Goal: Task Accomplishment & Management: Manage account settings

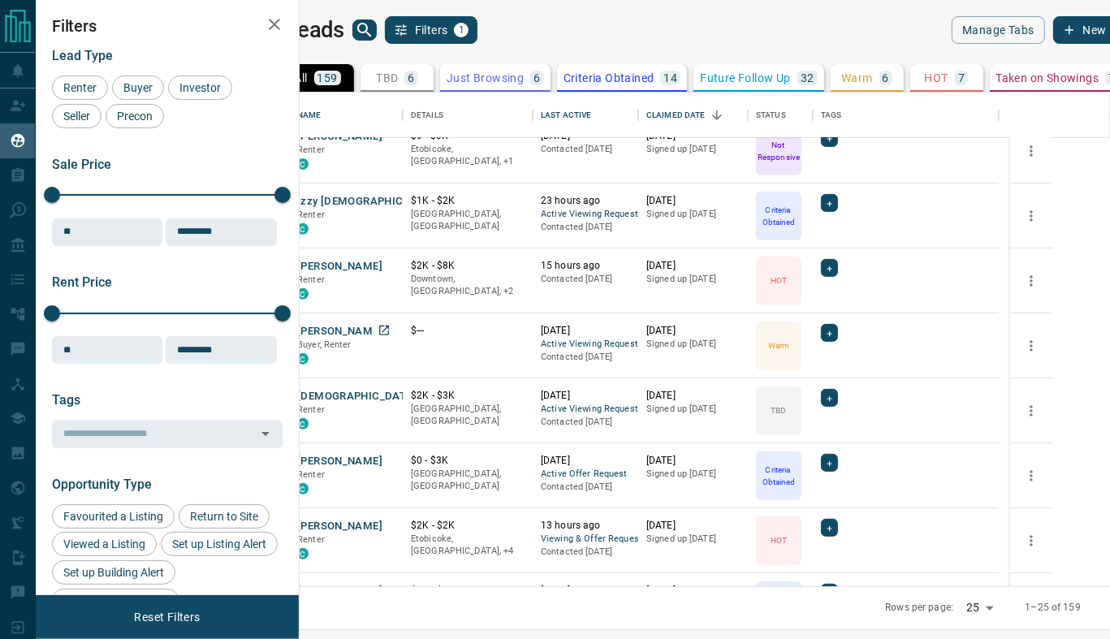
scroll to position [474, 0]
click at [371, 34] on icon "search button" at bounding box center [364, 30] width 14 height 14
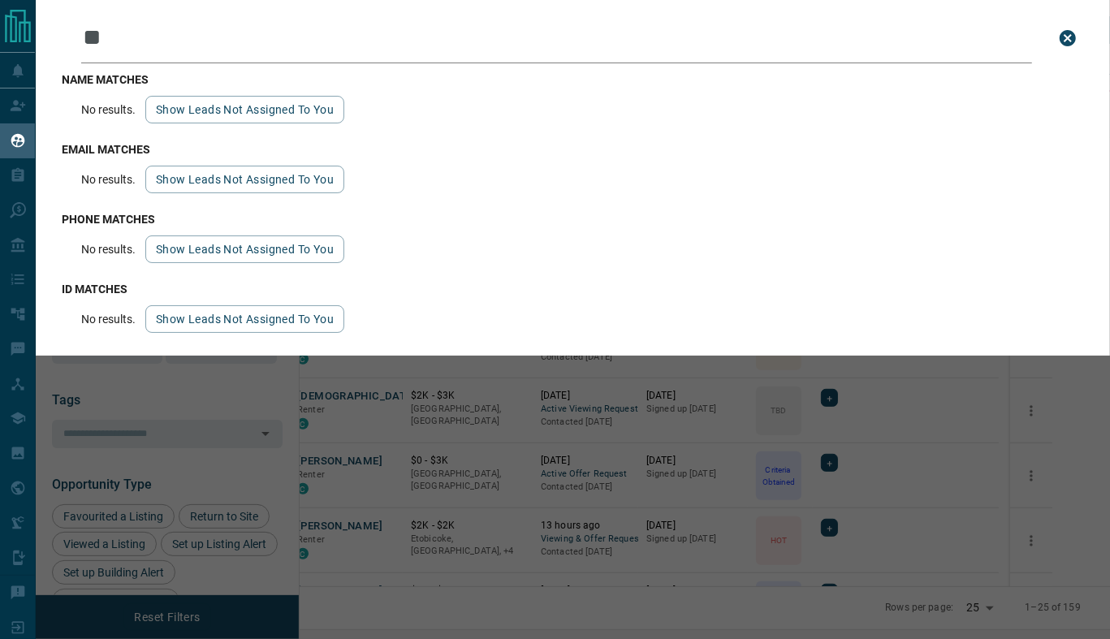
type input "*"
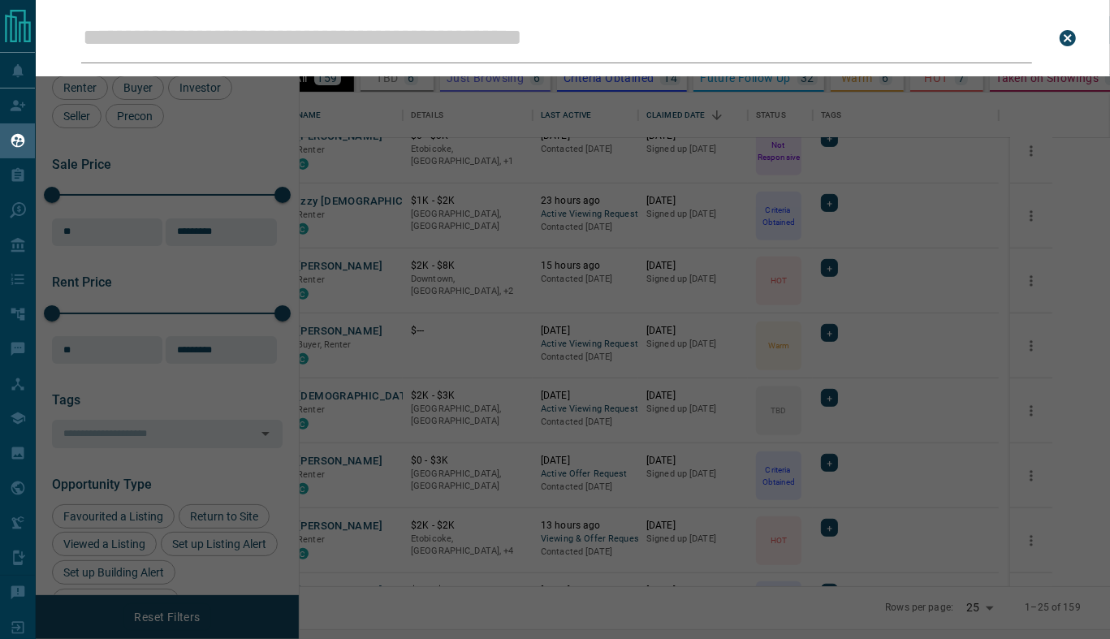
click at [1071, 35] on icon "close search bar" at bounding box center [1067, 38] width 16 height 16
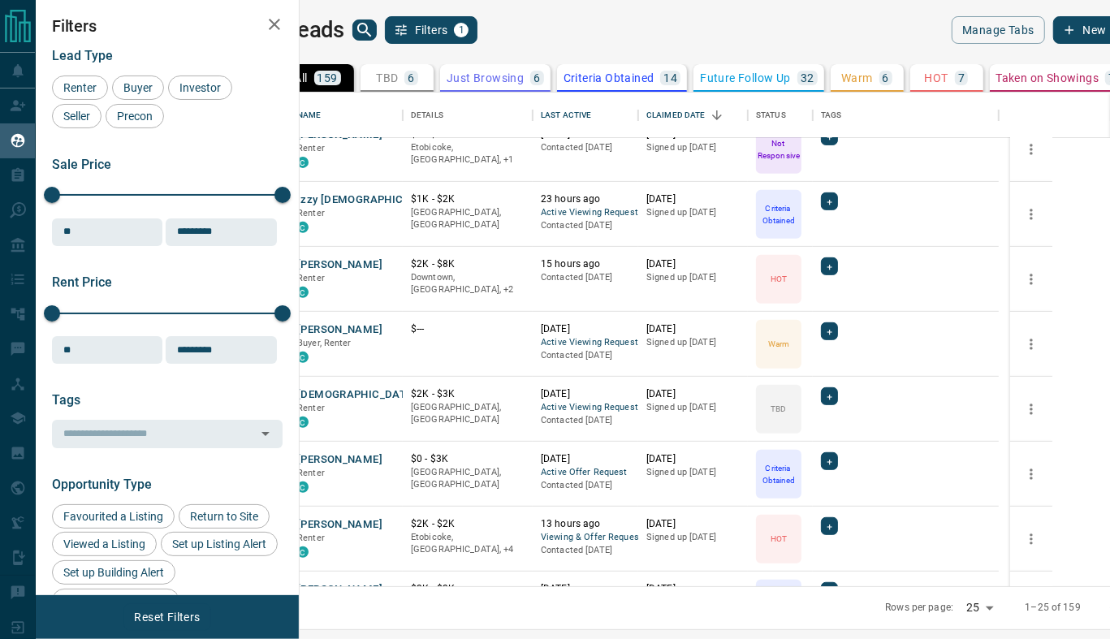
scroll to position [476, 0]
click at [409, 388] on button "[DEMOGRAPHIC_DATA][PERSON_NAME]" at bounding box center [399, 393] width 205 height 15
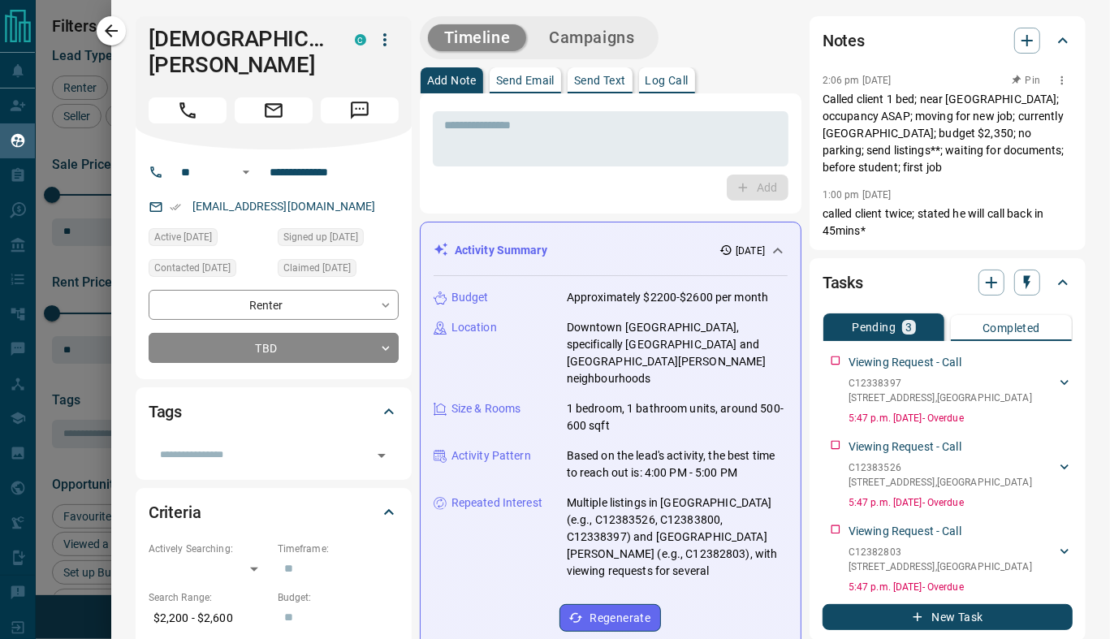
click at [1055, 81] on icon "button" at bounding box center [1061, 80] width 13 height 13
click at [1022, 109] on li "Edit" at bounding box center [1024, 109] width 71 height 24
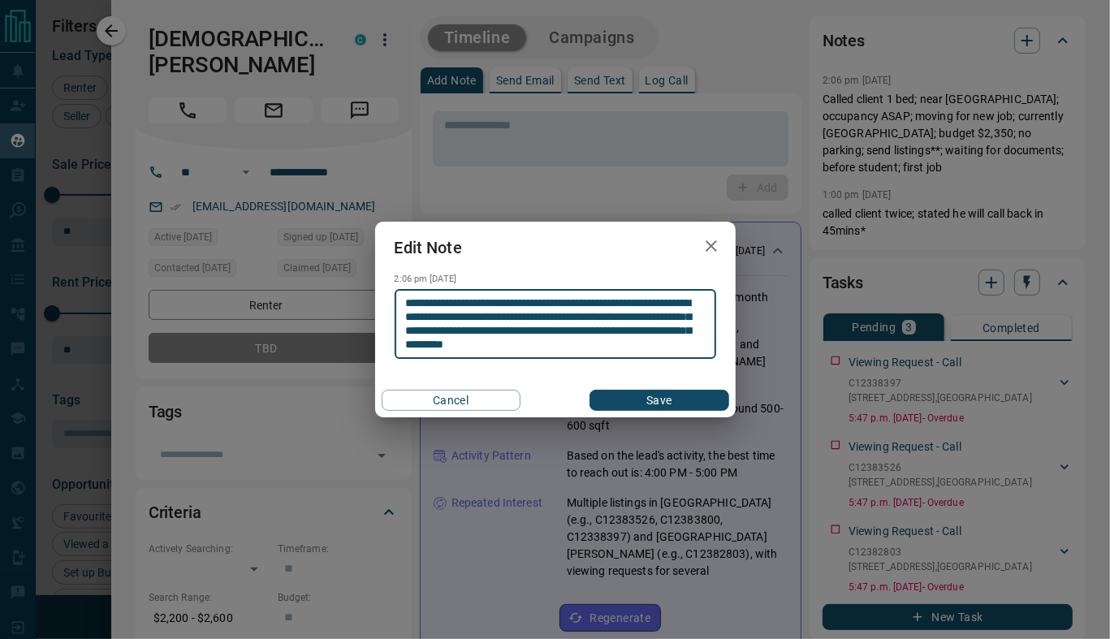
type textarea "**********"
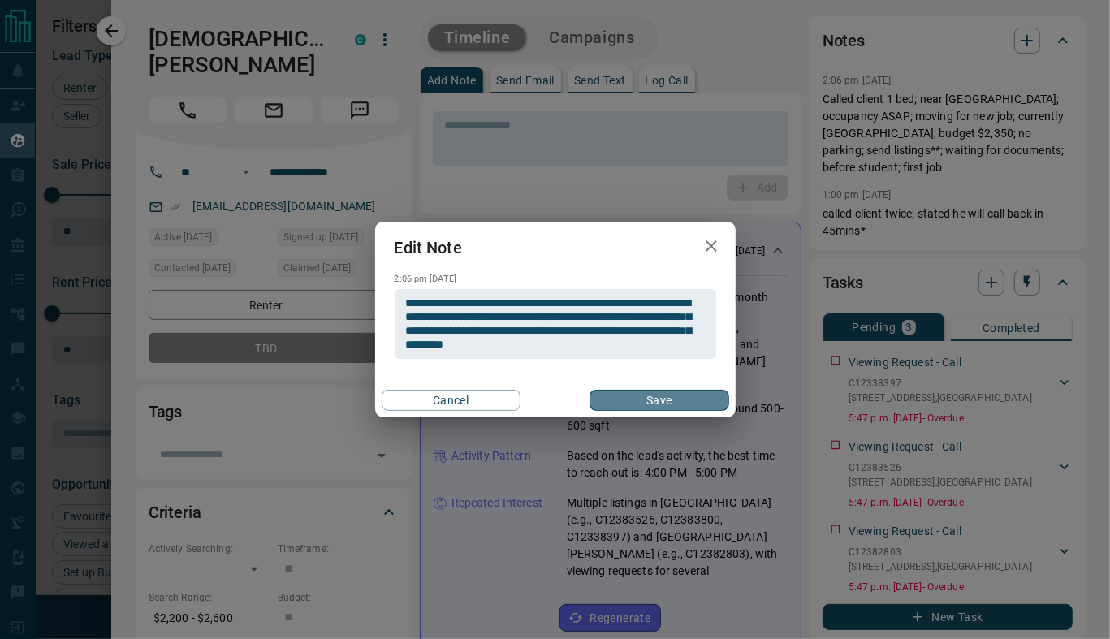
click at [666, 404] on button "Save" at bounding box center [658, 400] width 139 height 21
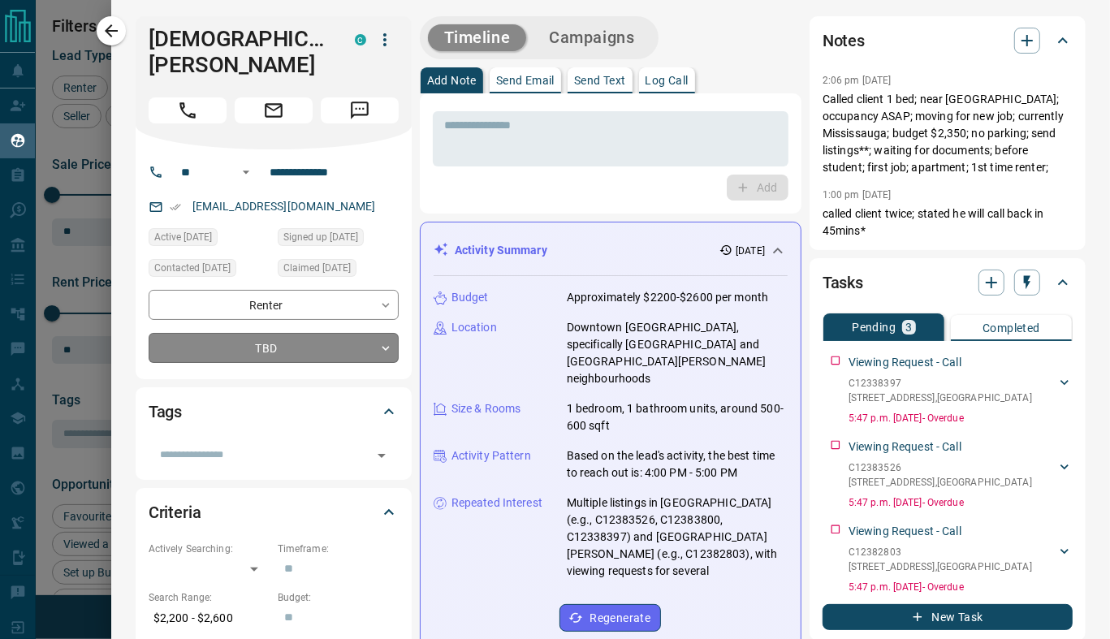
click at [332, 324] on body "Lead Transfers Claim Leads My Leads Tasks Opportunities Deals Campaigns Automat…" at bounding box center [555, 309] width 1110 height 619
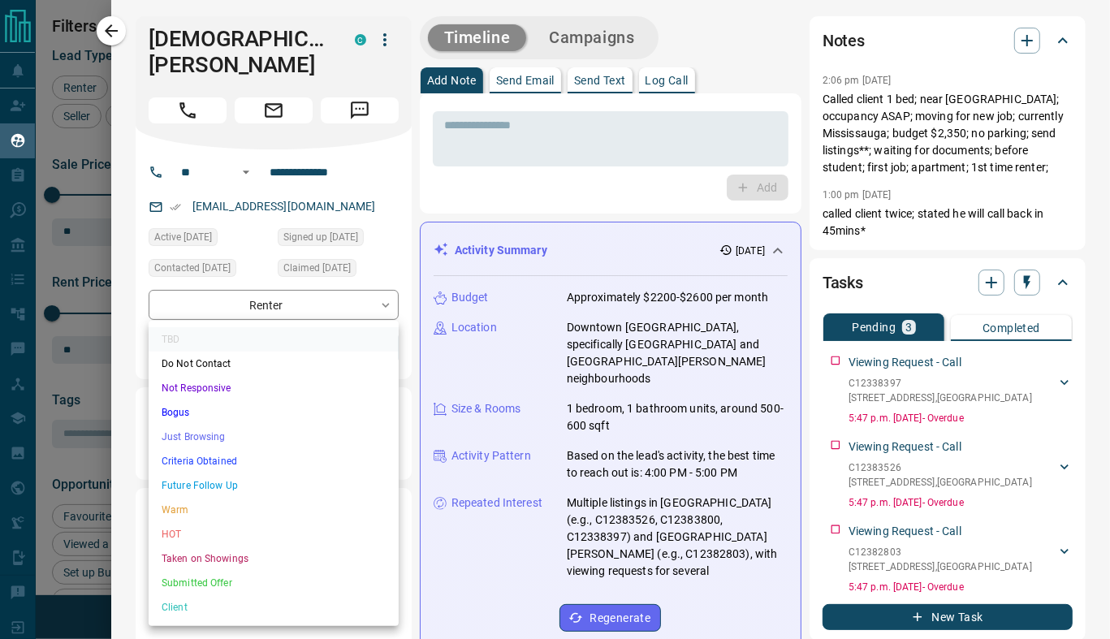
click at [248, 459] on li "Criteria Obtained" at bounding box center [274, 461] width 250 height 24
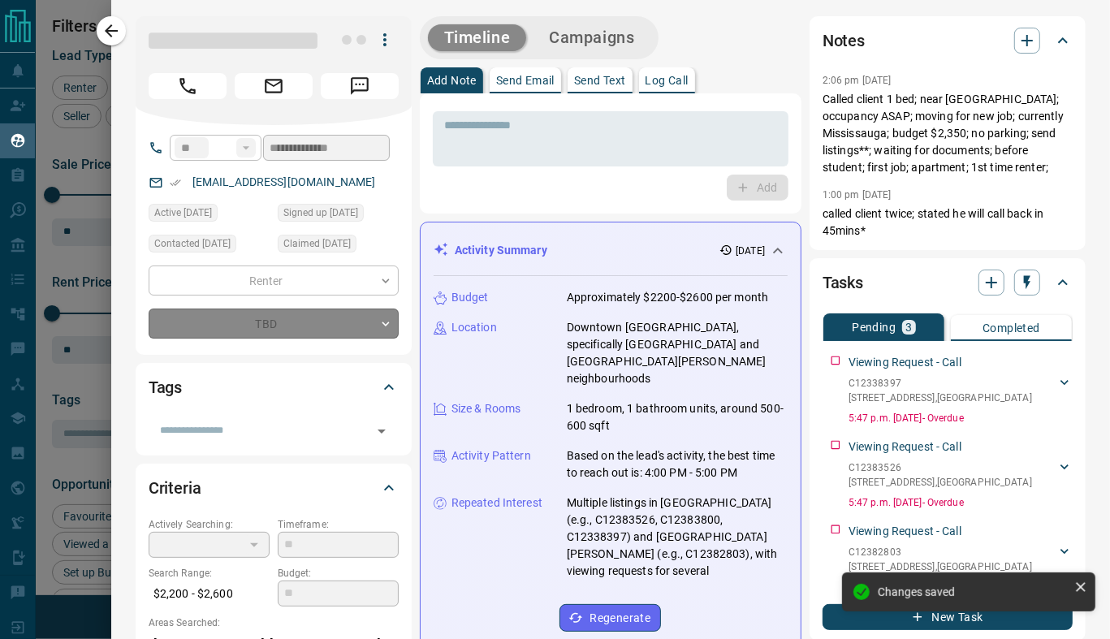
type input "*"
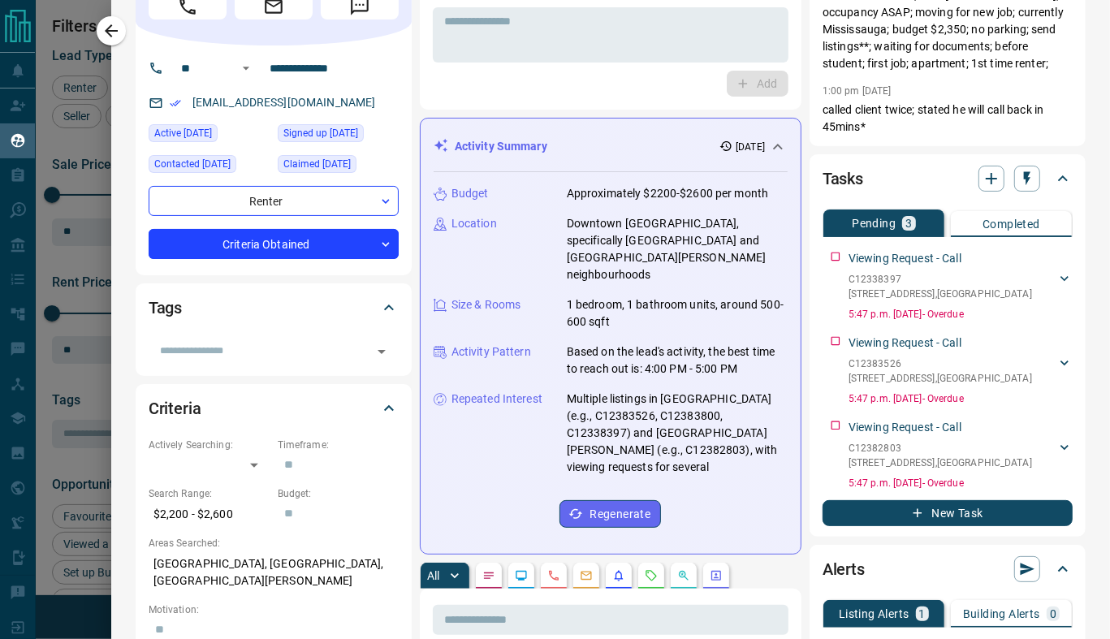
scroll to position [0, 0]
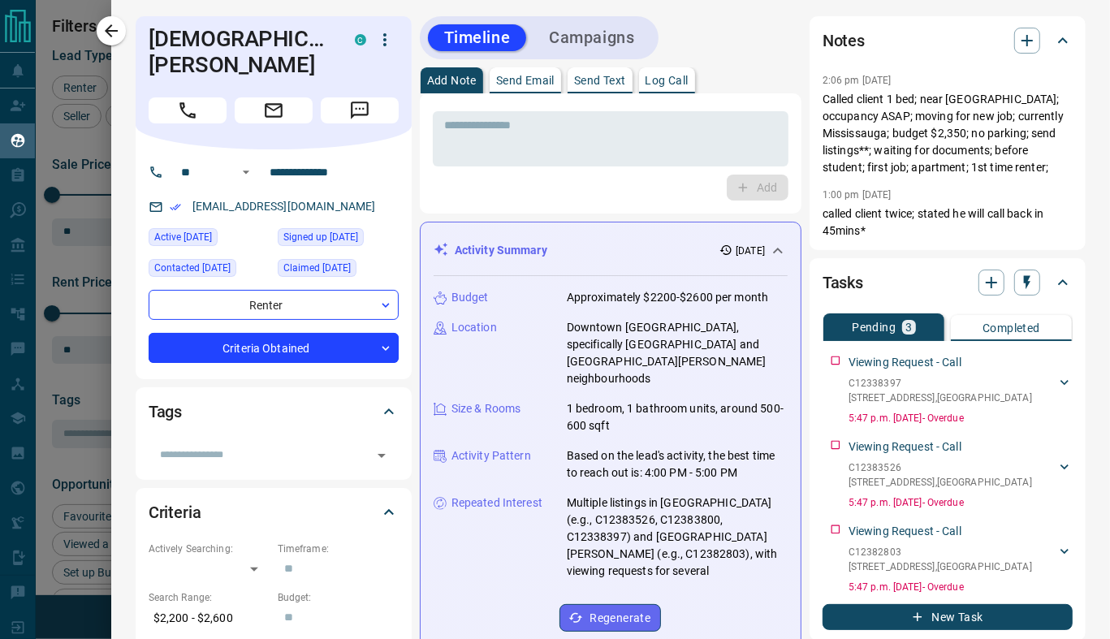
drag, startPoint x: 386, startPoint y: 183, endPoint x: 193, endPoint y: 189, distance: 193.3
click at [193, 193] on div "[EMAIL_ADDRESS][DOMAIN_NAME]" at bounding box center [274, 206] width 250 height 27
copy link "[EMAIL_ADDRESS][DOMAIN_NAME]"
click at [116, 28] on icon "button" at bounding box center [110, 30] width 19 height 19
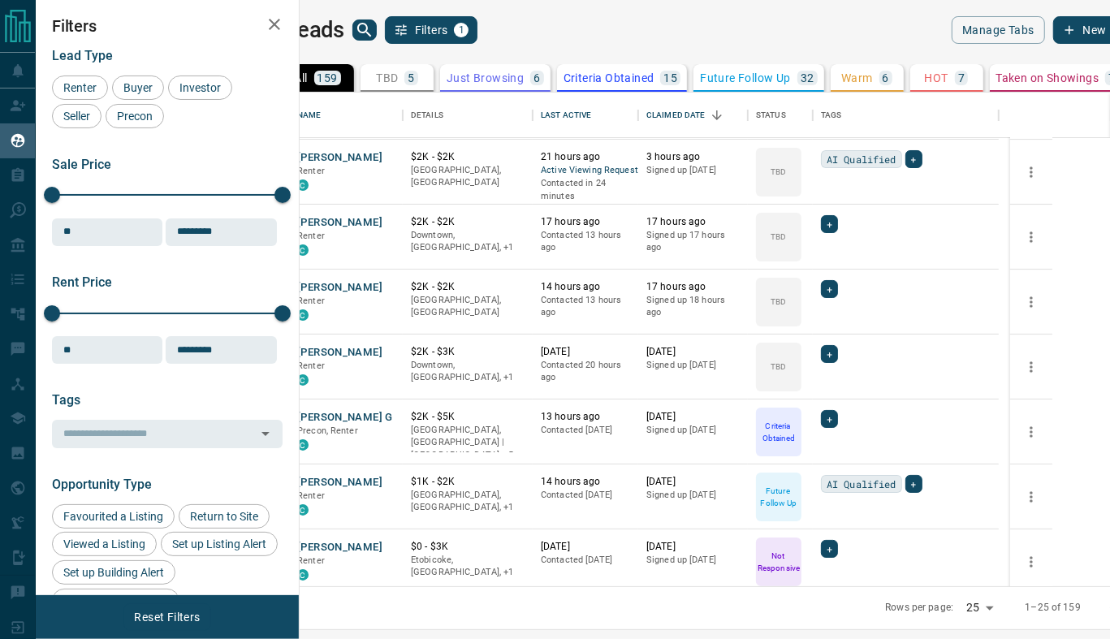
scroll to position [58, 0]
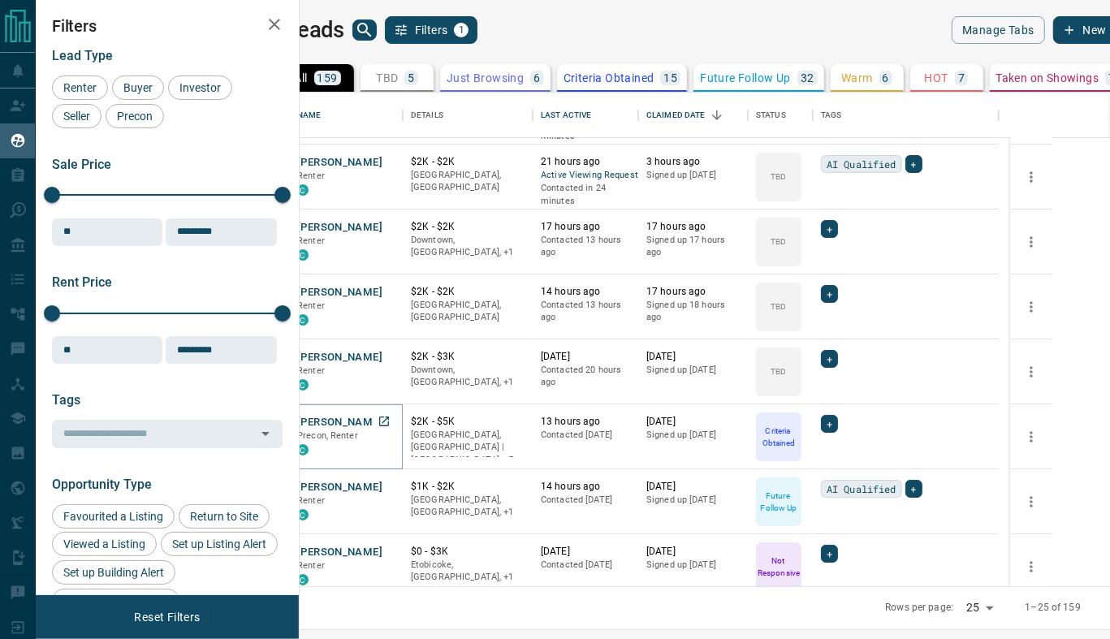
click at [389, 417] on button "[PERSON_NAME] G" at bounding box center [345, 422] width 96 height 15
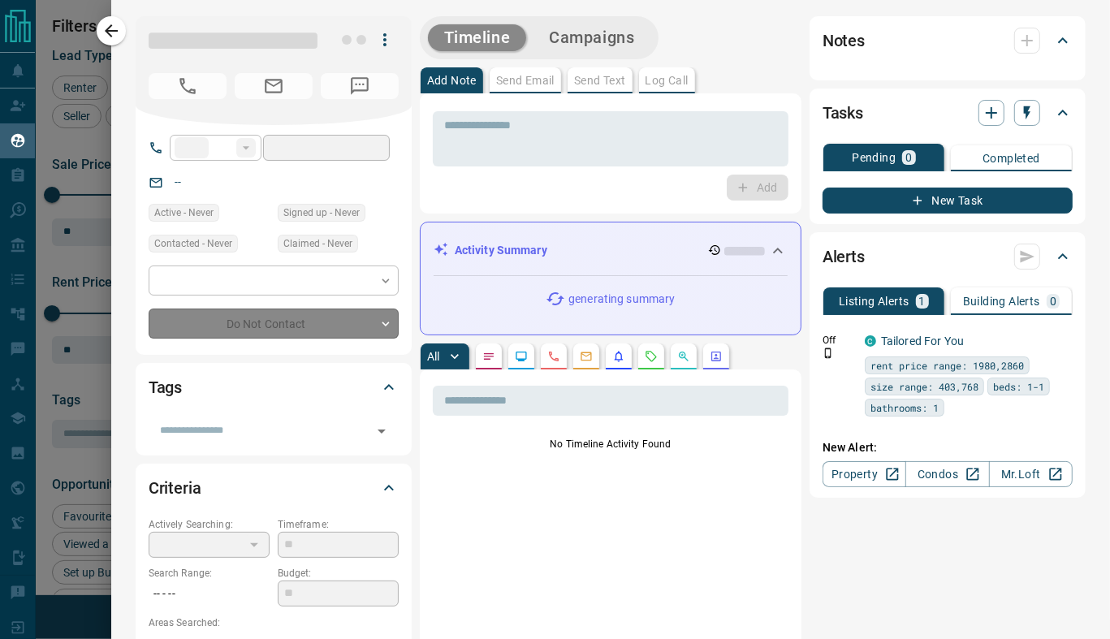
type input "**"
type input "**********"
type input "*"
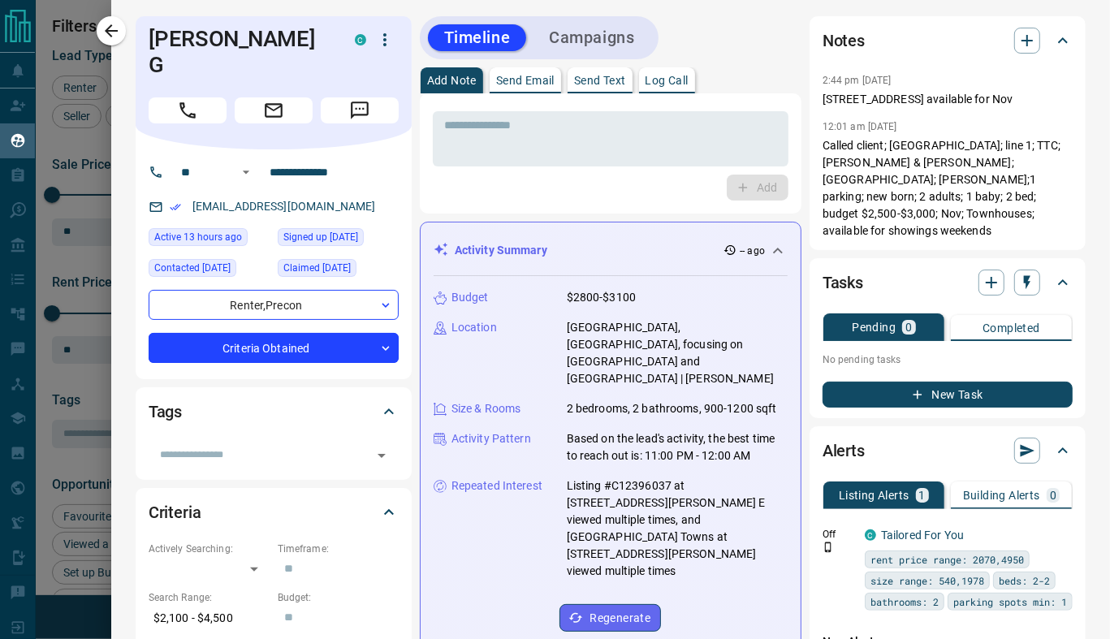
scroll to position [483, 791]
click at [109, 38] on icon "button" at bounding box center [110, 30] width 19 height 19
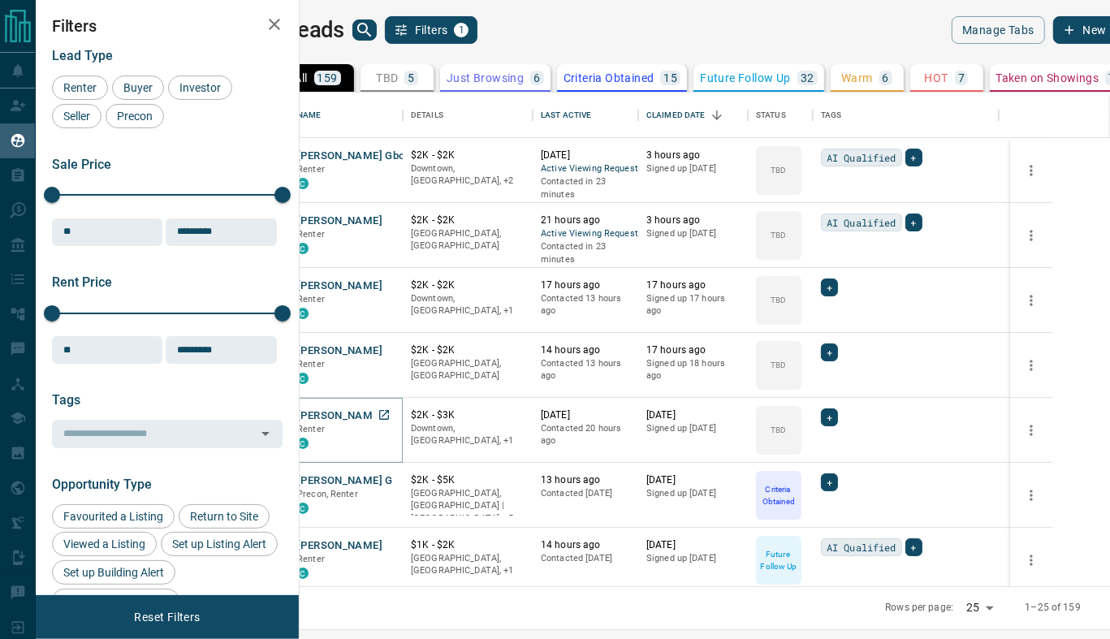
click at [382, 408] on button "[PERSON_NAME]" at bounding box center [339, 415] width 85 height 15
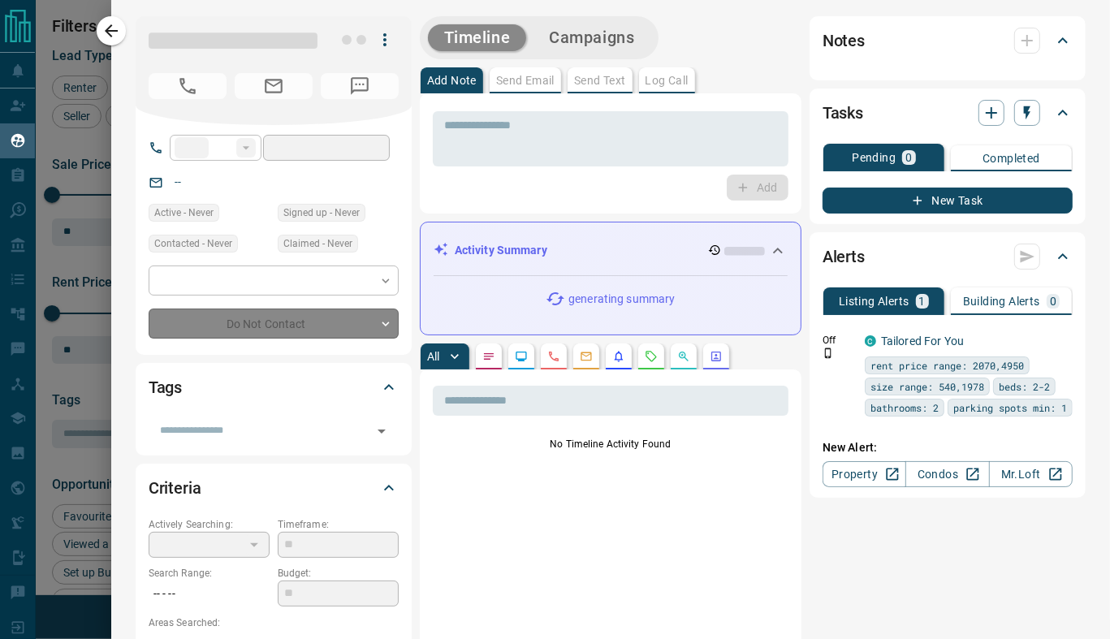
type input "**"
type input "**********"
type input "**"
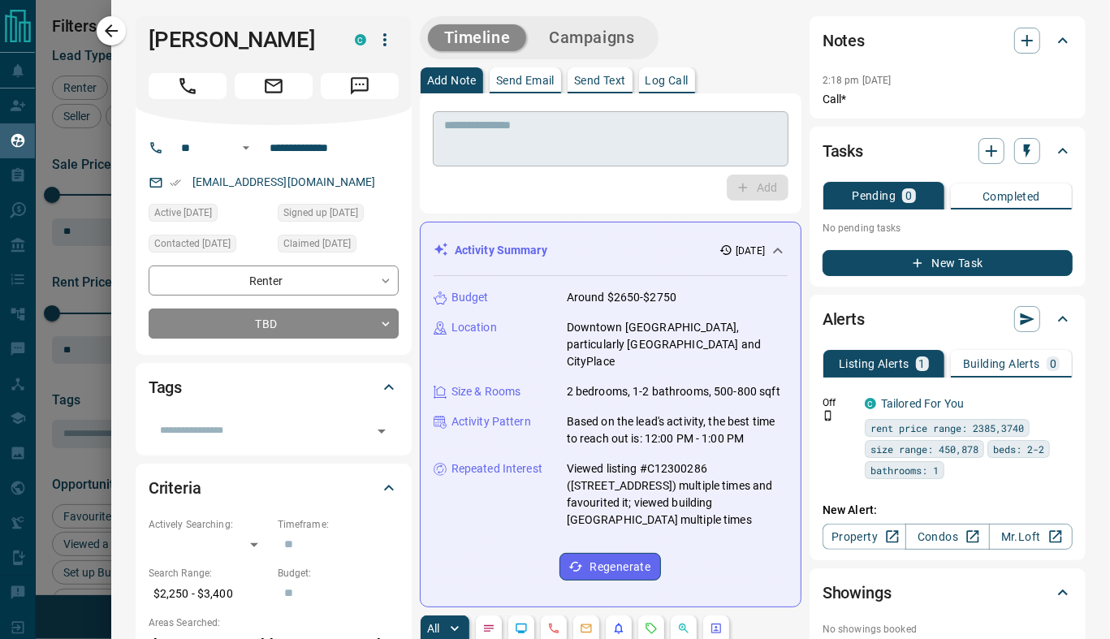
click at [647, 137] on textarea at bounding box center [610, 139] width 333 height 41
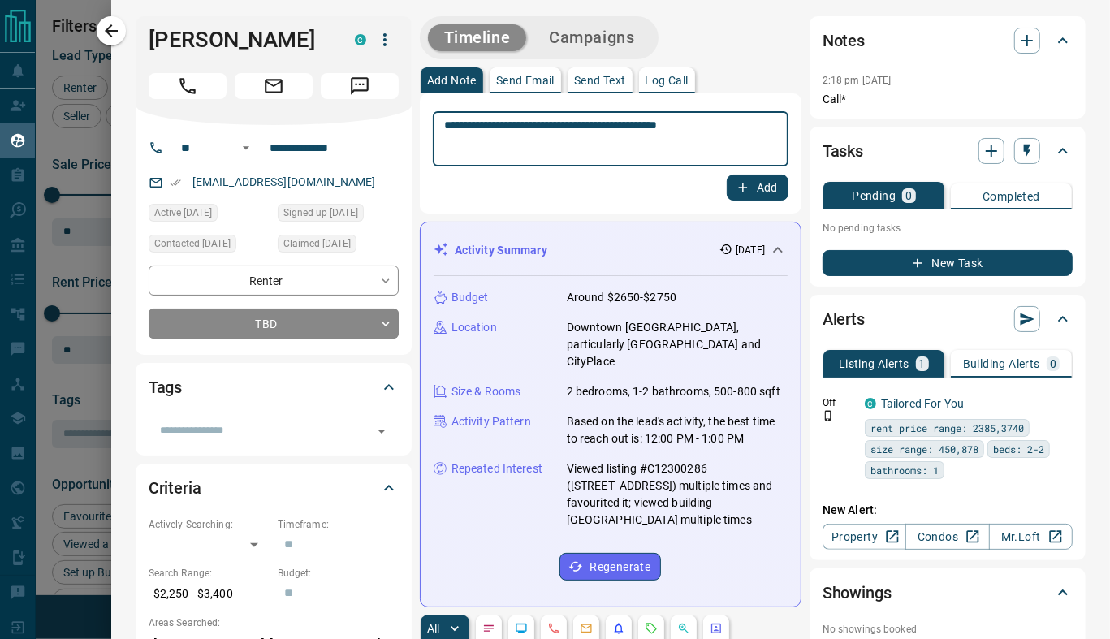
type textarea "**********"
click at [751, 183] on button "Add" at bounding box center [757, 188] width 62 height 26
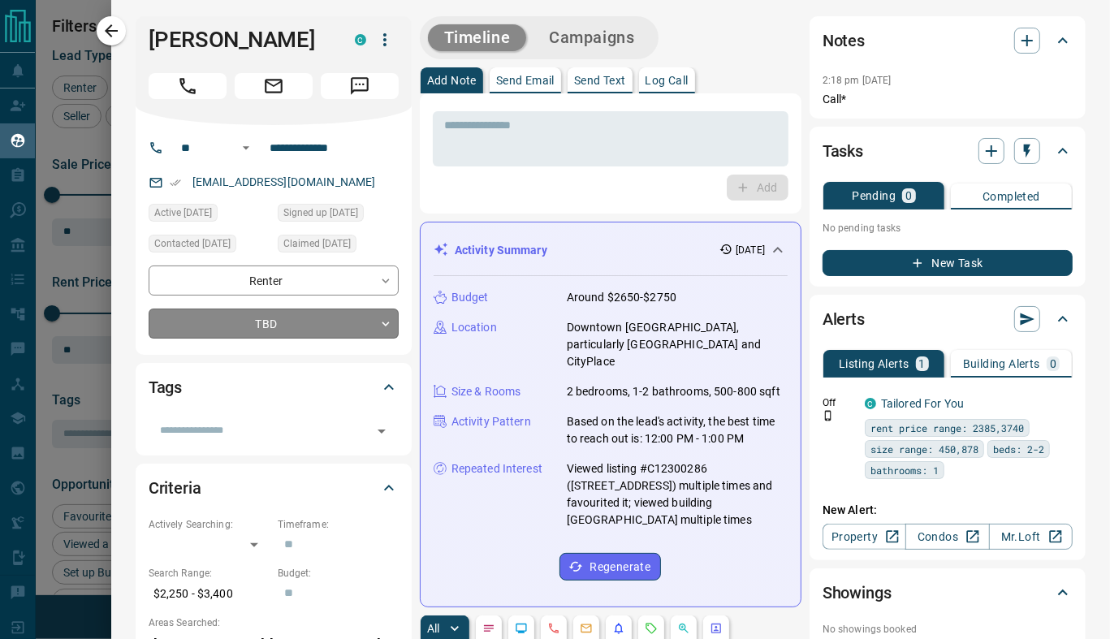
click at [379, 330] on body "Lead Transfers Claim Leads My Leads Tasks Opportunities Deals Campaigns Automat…" at bounding box center [555, 309] width 1110 height 619
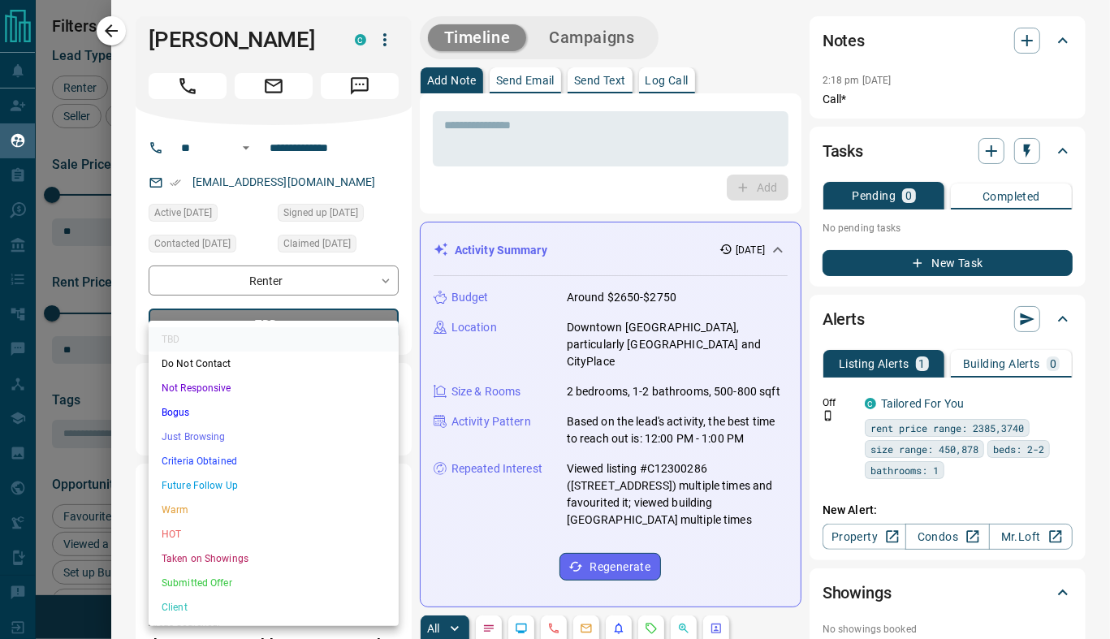
click at [272, 392] on li "Not Responsive" at bounding box center [274, 388] width 250 height 24
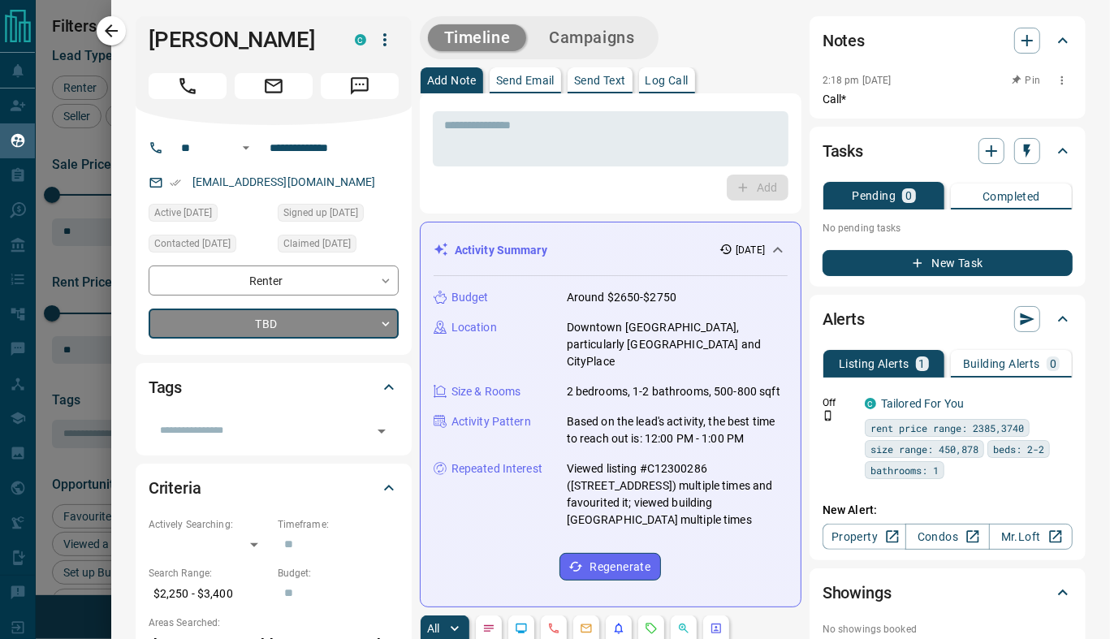
type input "*"
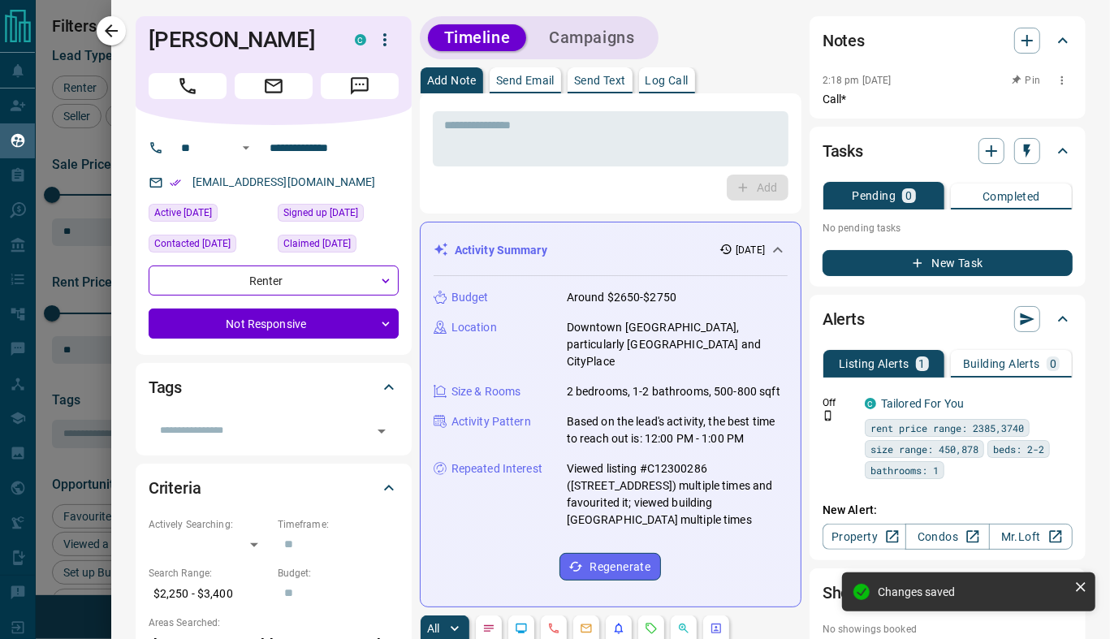
click at [1051, 86] on button "button" at bounding box center [1061, 80] width 21 height 21
click at [1039, 130] on li "Delete" at bounding box center [1024, 134] width 71 height 24
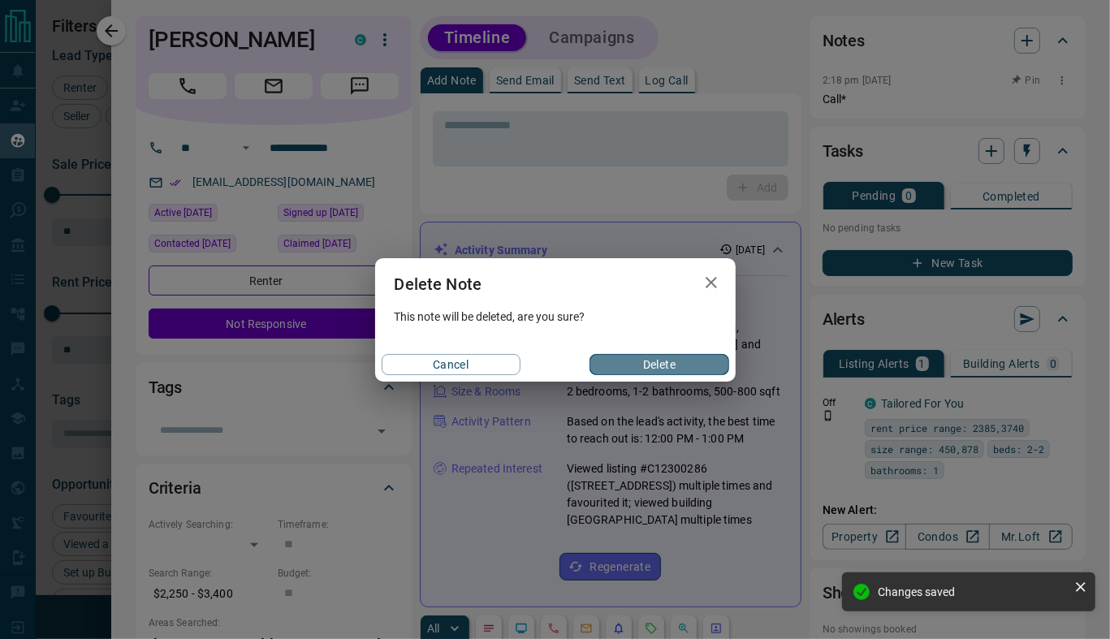
click at [683, 360] on button "Delete" at bounding box center [658, 364] width 139 height 21
